Goal: Find specific page/section: Find specific page/section

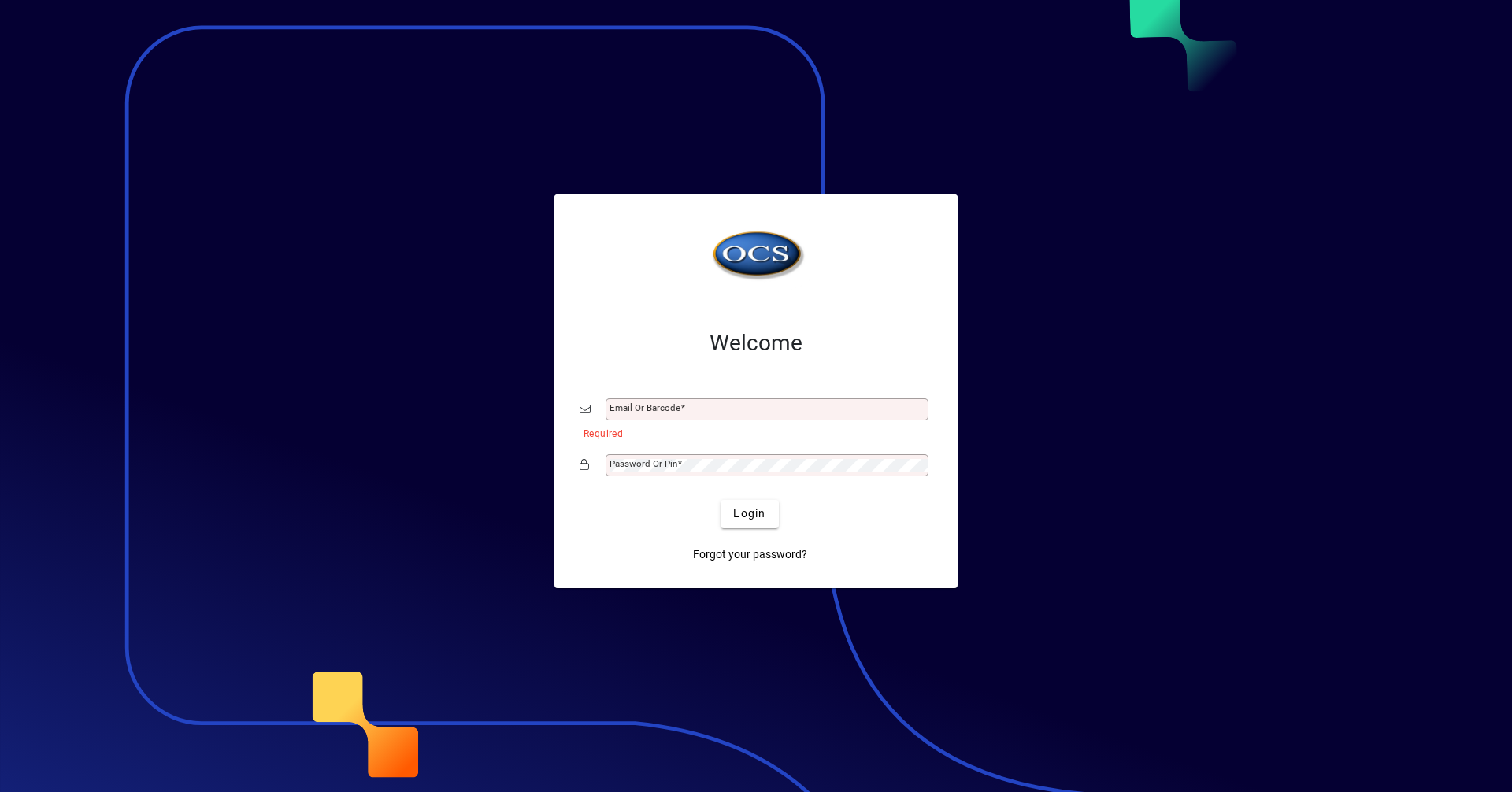
click at [661, 397] on div "Email or Barcode" at bounding box center [756, 409] width 353 height 30
click at [659, 403] on input "Email or Barcode" at bounding box center [768, 409] width 318 height 13
type input "**********"
click at [720, 499] on button "Login" at bounding box center [749, 513] width 57 height 29
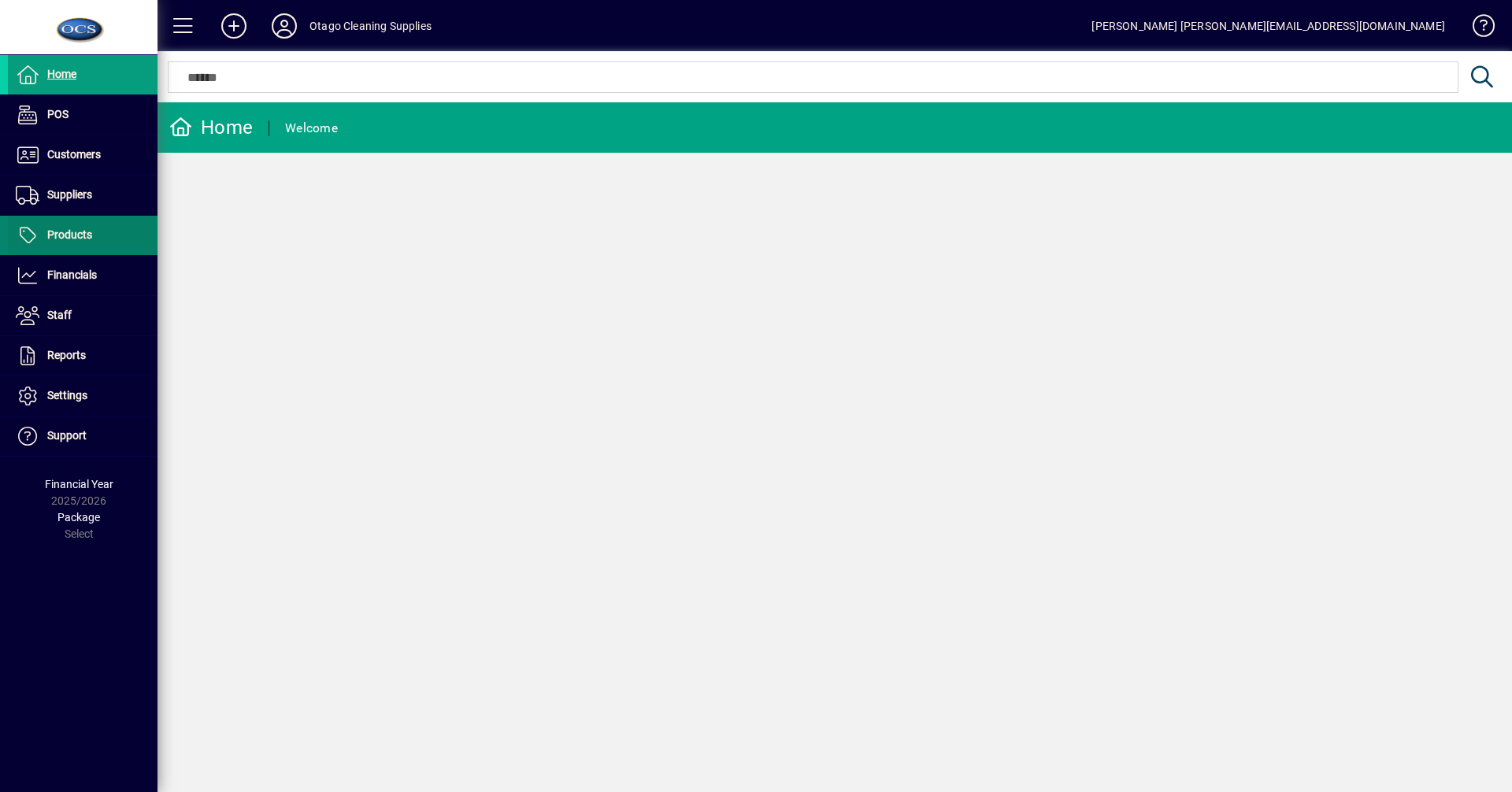
click at [88, 246] on span at bounding box center [83, 234] width 150 height 38
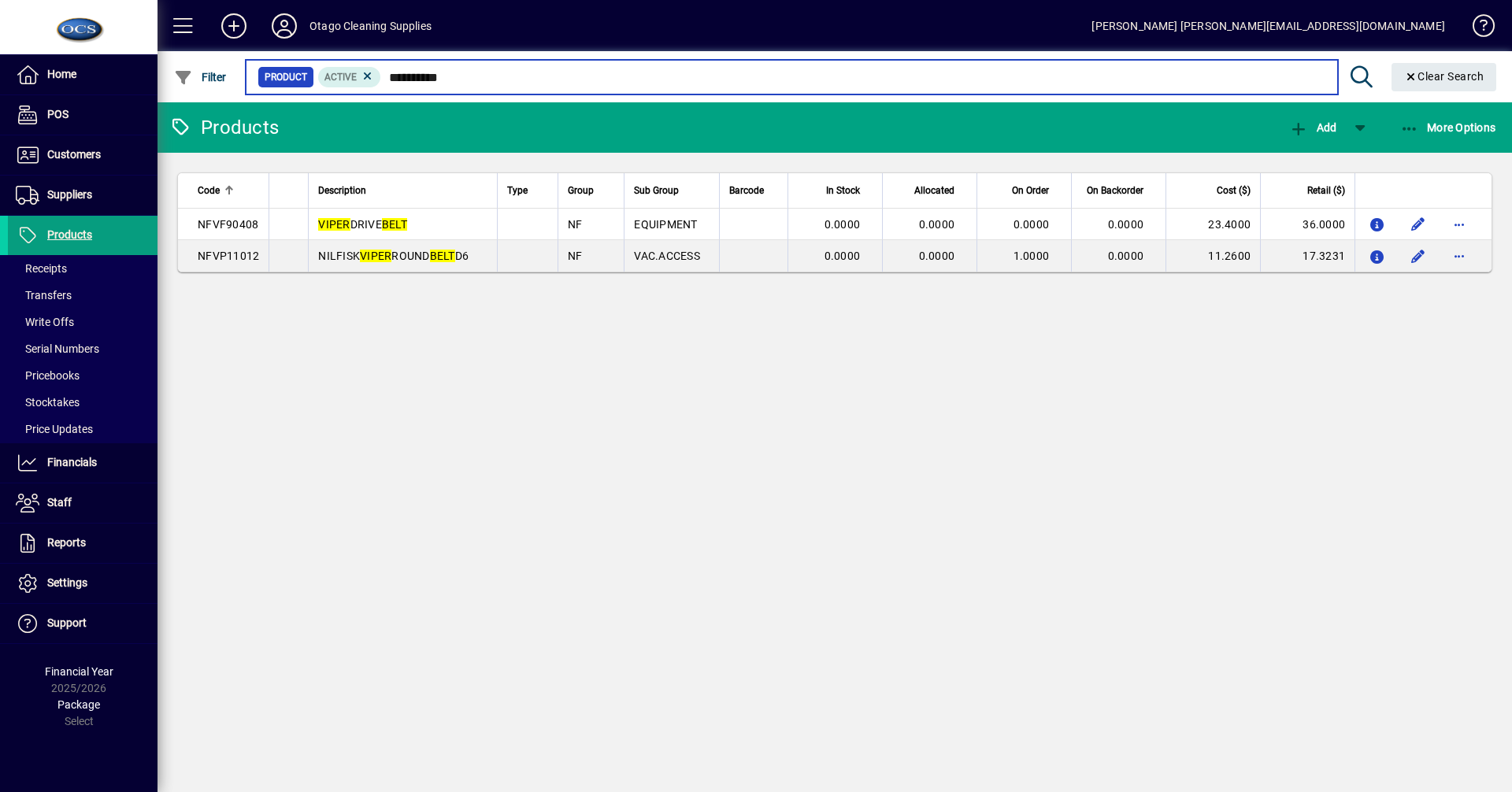
click at [462, 77] on input "**********" at bounding box center [853, 78] width 943 height 22
type input "*"
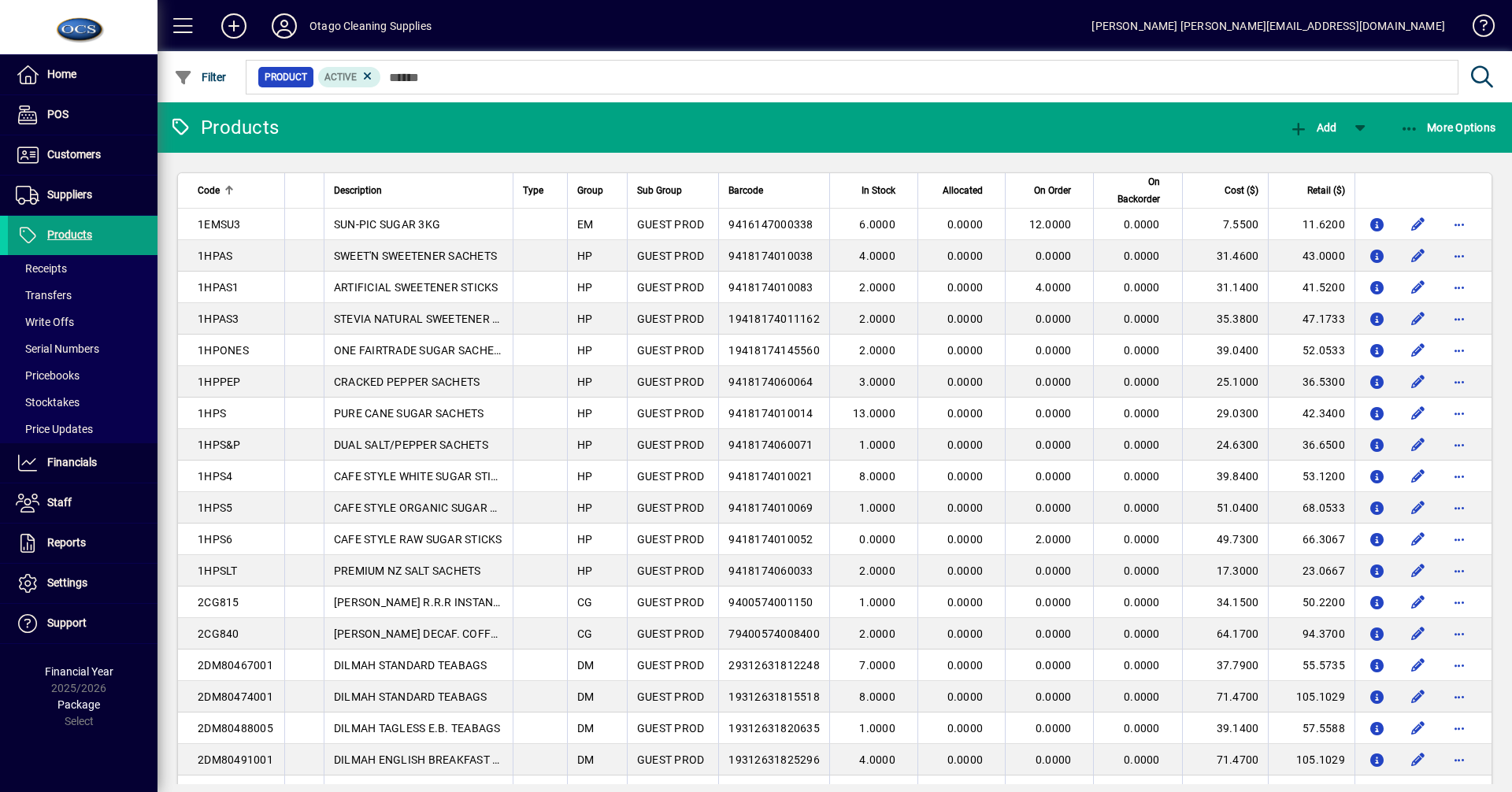
click at [25, 739] on div "Home POS Customers Invoices Payments Quotes Backorders Communications Suppliers…" at bounding box center [79, 396] width 158 height 792
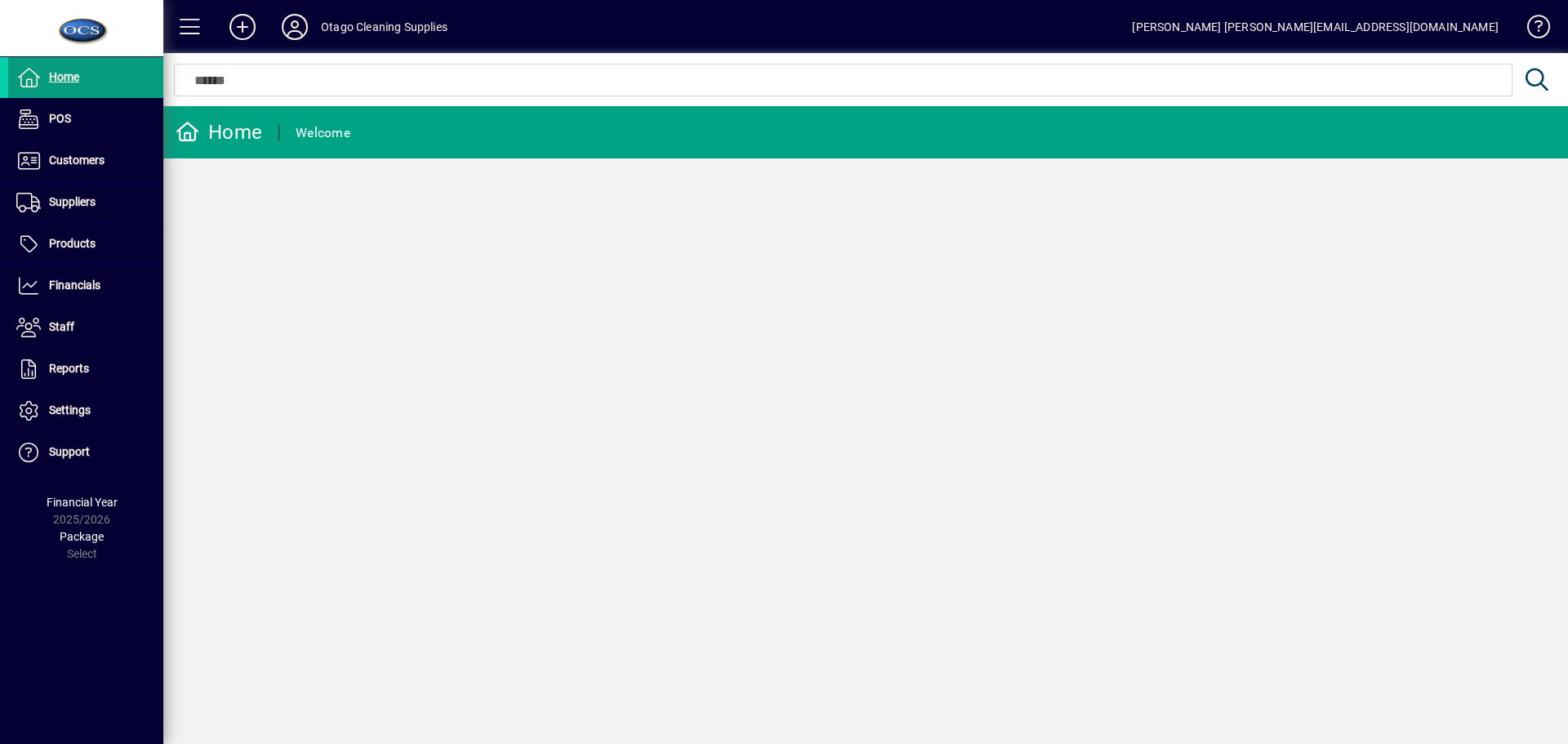
drag, startPoint x: 1484, startPoint y: 237, endPoint x: 1492, endPoint y: 86, distance: 151.2
click at [1486, 237] on div "Home Welcome" at bounding box center [866, 425] width 1404 height 638
click at [89, 248] on span "Products" at bounding box center [72, 243] width 47 height 13
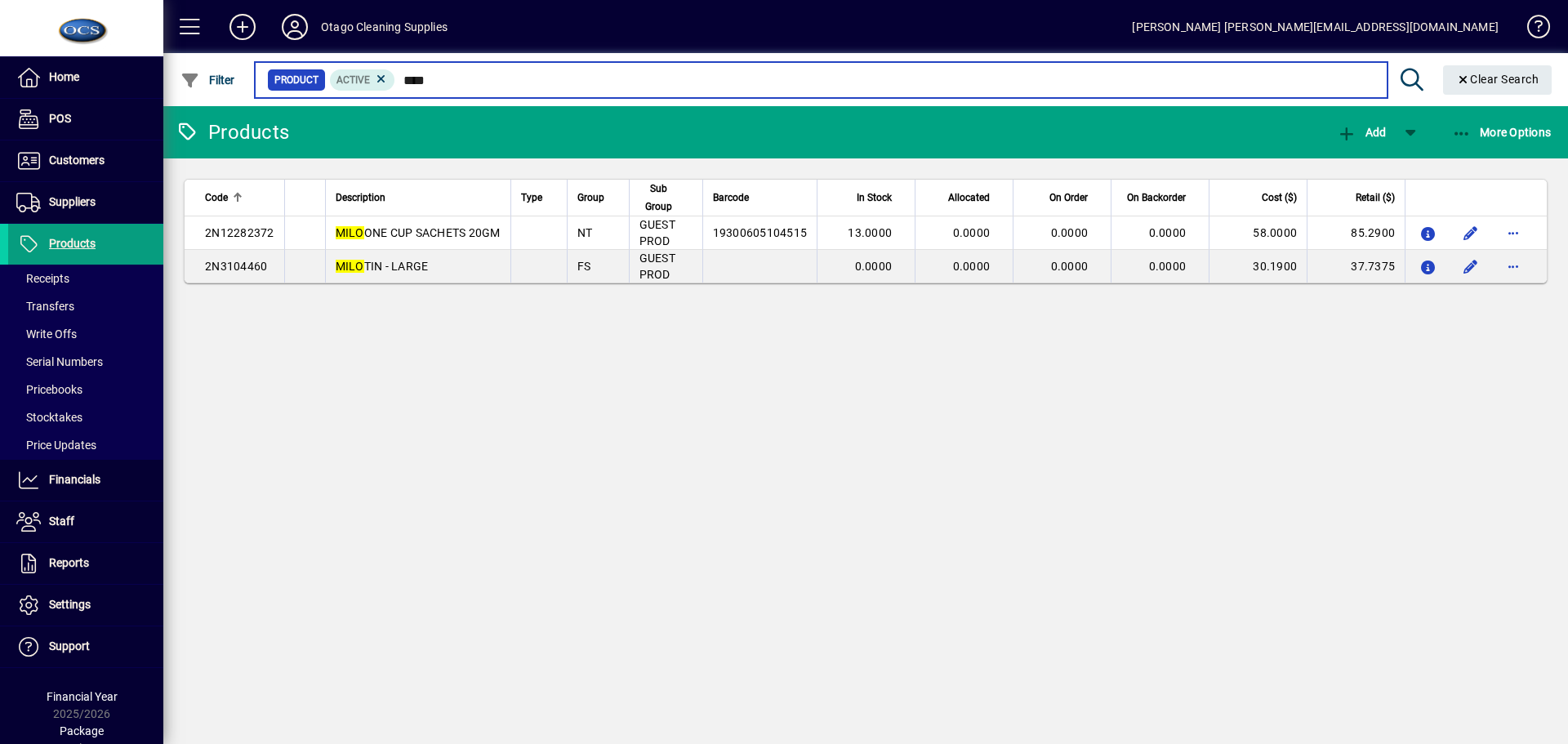
click at [452, 81] on input "****" at bounding box center [884, 80] width 978 height 23
type input "*"
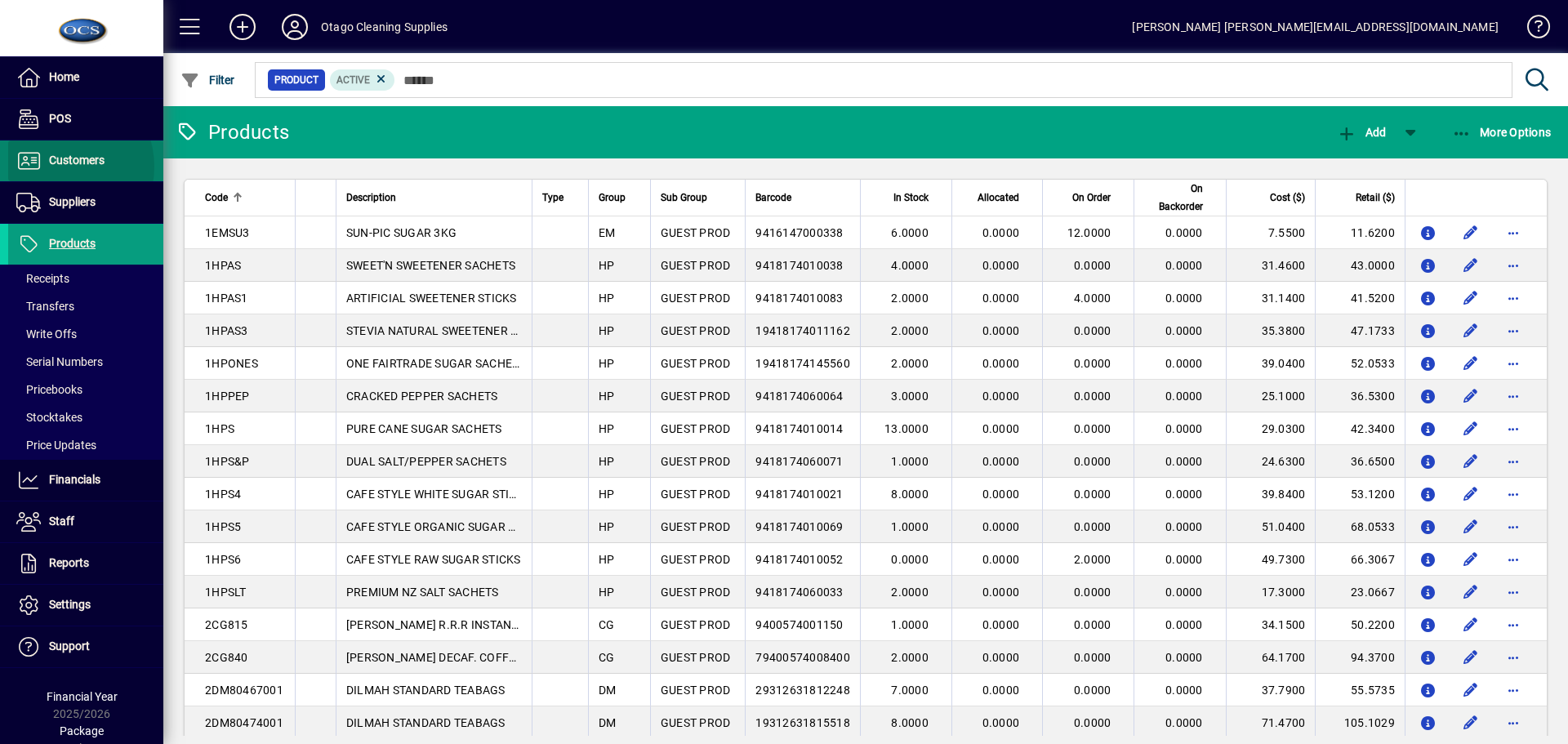
click at [57, 167] on span "Customers" at bounding box center [77, 160] width 56 height 13
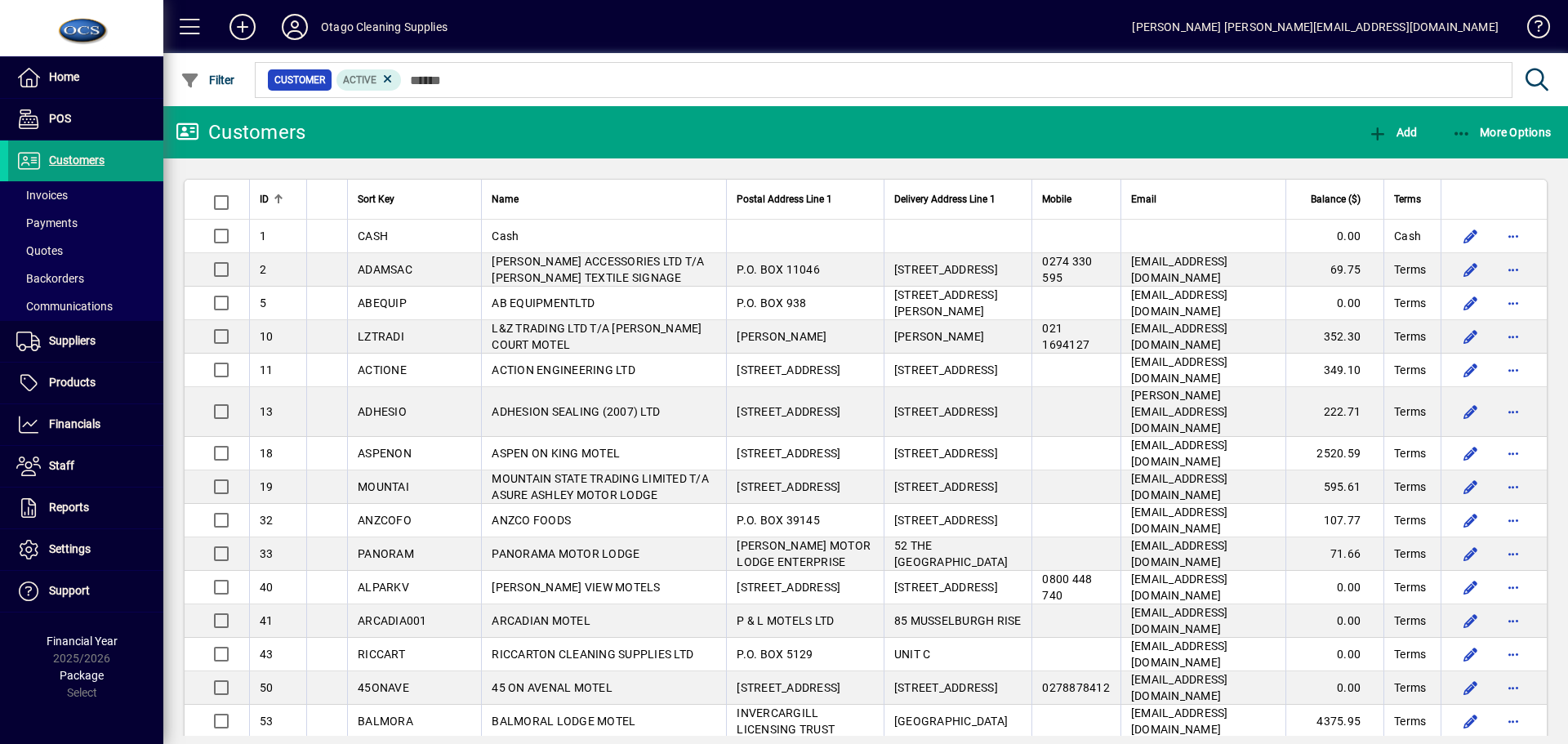
click at [1567, 494] on html "Home POS Customers Invoices Payments Quotes Backorders Communications Suppliers…" at bounding box center [784, 372] width 1568 height 744
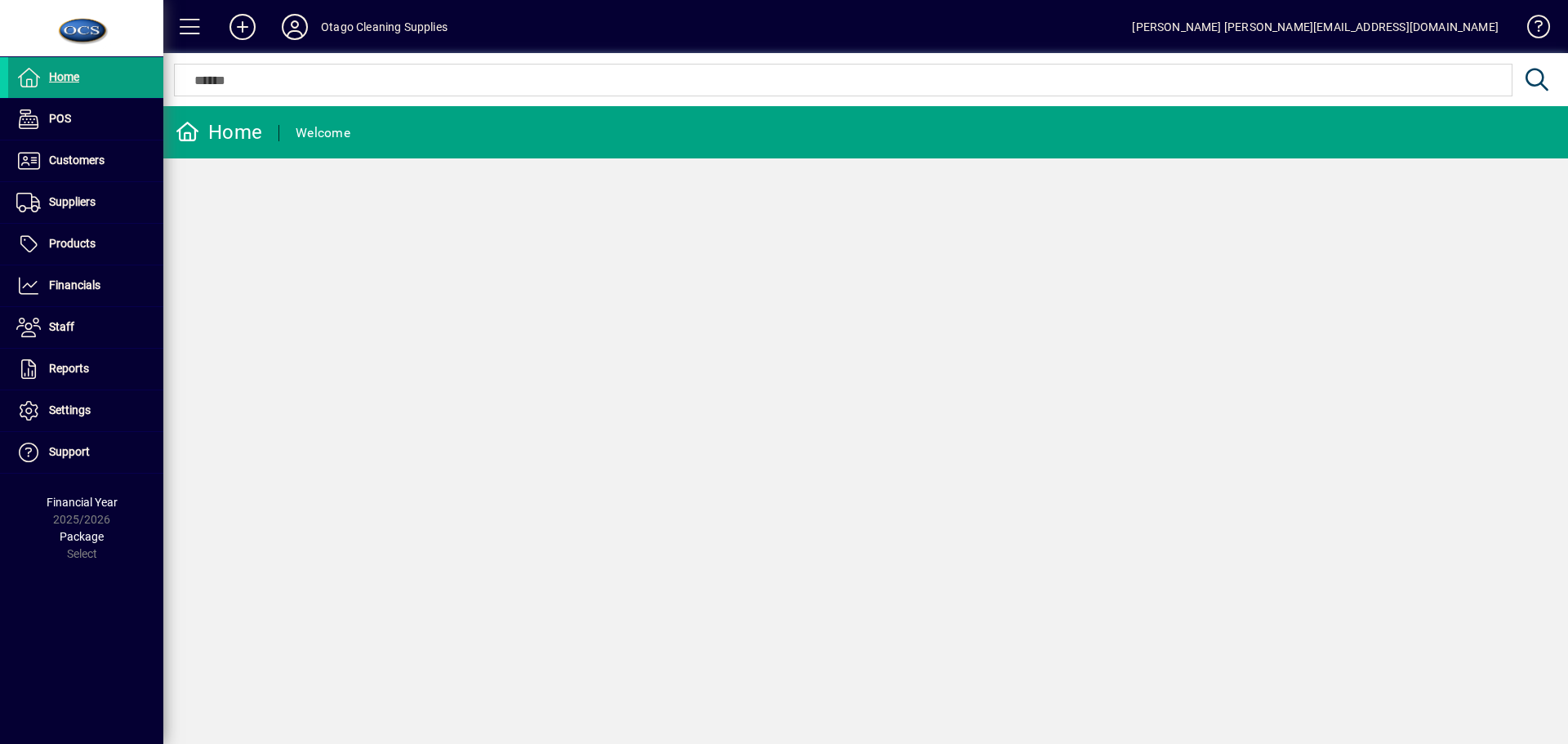
click at [208, 741] on div "Home Welcome" at bounding box center [866, 425] width 1404 height 638
click at [1545, 27] on span at bounding box center [1531, 30] width 39 height 39
